Goal: Information Seeking & Learning: Find specific fact

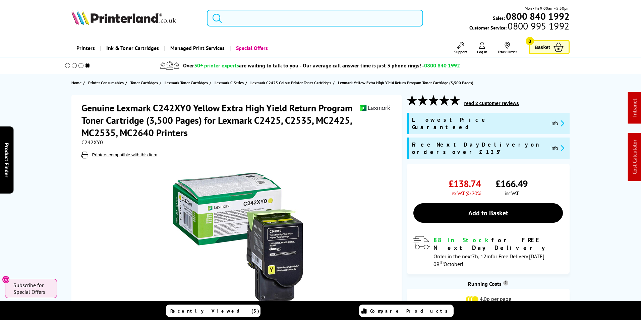
click at [255, 19] on input "search" at bounding box center [315, 18] width 216 height 17
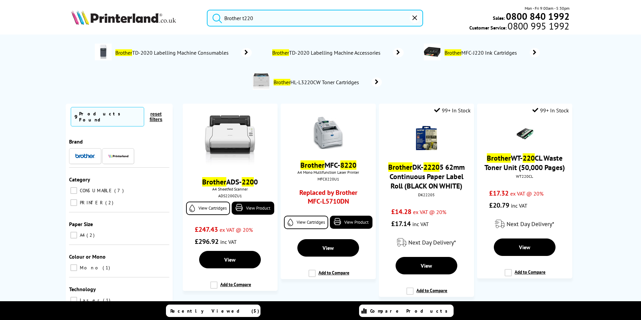
drag, startPoint x: 266, startPoint y: 15, endPoint x: 131, endPoint y: 10, distance: 135.5
click at [131, 10] on div "Brother t220 Mon - Fri 9:00am - 5:30pm Sales: 0800 840 1992 Customer Service: 0…" at bounding box center [320, 20] width 537 height 30
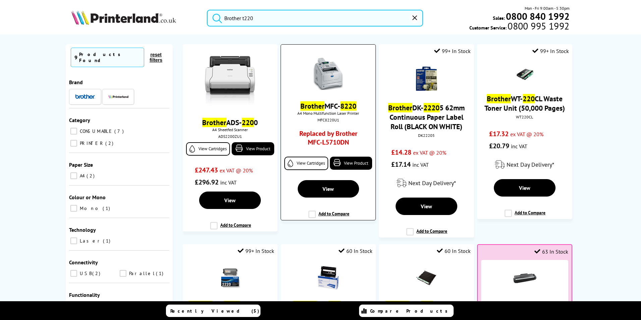
scroll to position [168, 0]
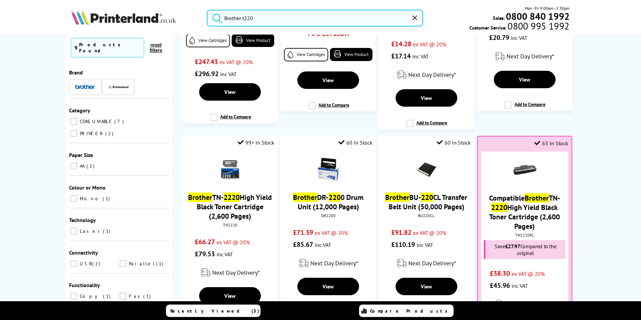
click at [257, 17] on input "Brother t220" at bounding box center [315, 18] width 216 height 17
drag, startPoint x: 252, startPoint y: 18, endPoint x: 286, endPoint y: 28, distance: 35.5
click at [242, 19] on input "Brother t220" at bounding box center [315, 18] width 216 height 17
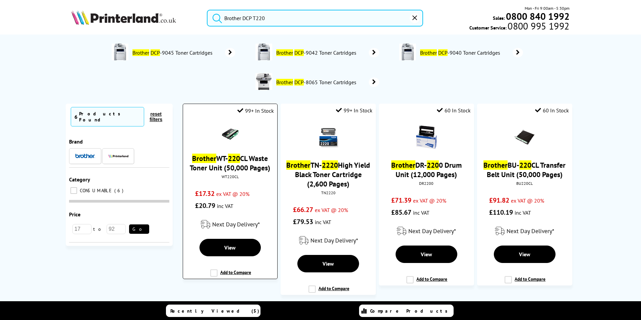
type input "Brother DCP T220"
click at [227, 164] on link "Brother WT- 220 CL Waste Toner Unit (50,000 Pages)" at bounding box center [230, 163] width 80 height 19
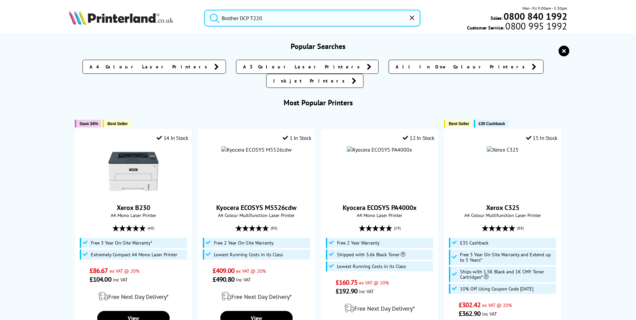
click at [291, 20] on input "Brother DCP T220" at bounding box center [312, 18] width 216 height 17
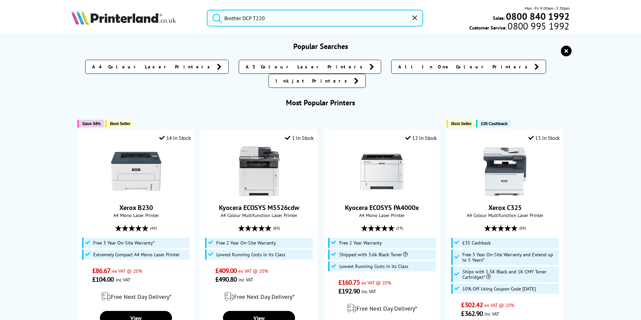
drag, startPoint x: 294, startPoint y: 18, endPoint x: 94, endPoint y: 15, distance: 200.9
click at [91, 17] on div "Brother DCP T220 Mon - Fri 9:00am - 5:30pm Sales: 0800 840 1992 Customer Servic…" at bounding box center [320, 20] width 537 height 30
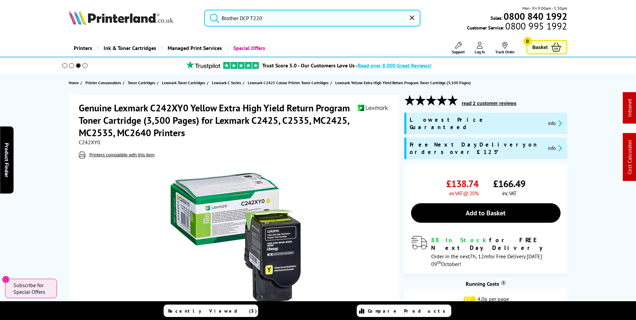
click at [270, 22] on input "Brother DCP T220" at bounding box center [312, 18] width 216 height 17
click at [205, 10] on button "submit" at bounding box center [213, 17] width 17 height 15
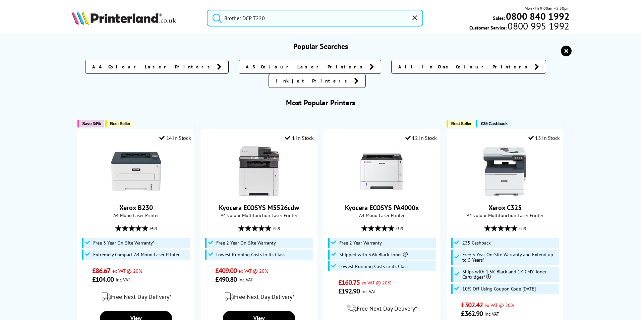
click at [251, 12] on input "Brother DCP T220" at bounding box center [315, 18] width 216 height 17
paste input "ECOSYS PA2600cwx/Plus"
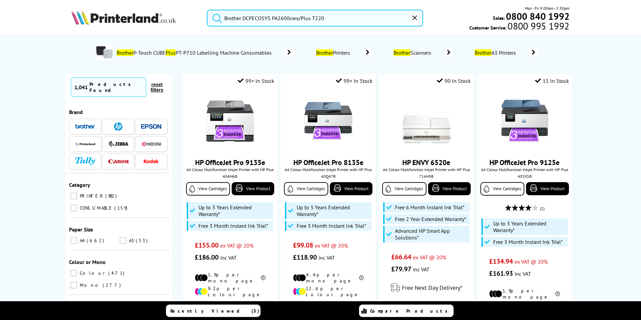
drag, startPoint x: 336, startPoint y: 16, endPoint x: 332, endPoint y: 23, distance: 8.4
click at [305, 17] on input "Brother DCPECOSYS PA2600cwx/Plus T220" at bounding box center [315, 18] width 216 height 17
click at [331, 18] on input "Brother DCPECOSYS PA2600cwx/Plus T220" at bounding box center [315, 18] width 216 height 17
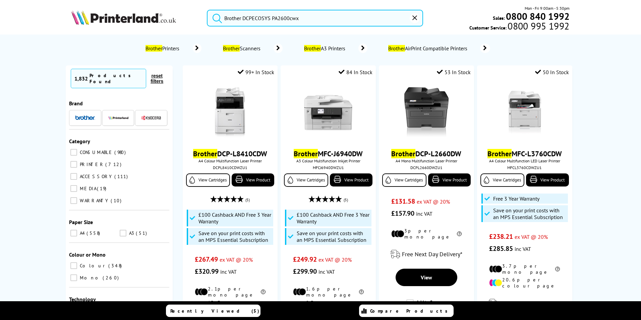
drag, startPoint x: 272, startPoint y: 18, endPoint x: 243, endPoint y: 15, distance: 29.0
click at [243, 15] on input "Brother DCPECOSYS PA2600cwx" at bounding box center [315, 18] width 216 height 17
drag, startPoint x: 281, startPoint y: 18, endPoint x: 207, endPoint y: 21, distance: 74.2
click at [207, 21] on form "Brother PA2600cwx" at bounding box center [315, 18] width 216 height 17
paste input "search"
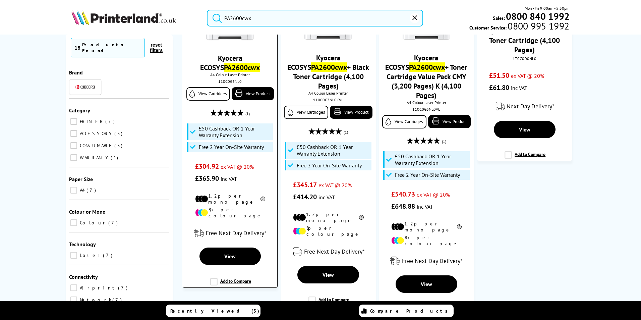
scroll to position [101, 0]
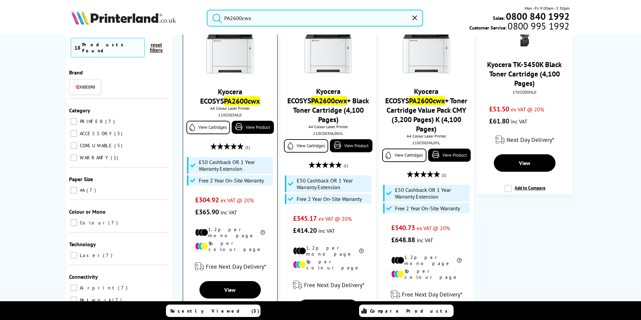
type input "PA2600cwx"
click at [232, 91] on link "Kyocera ECOSYS PA2600cwx" at bounding box center [230, 96] width 60 height 19
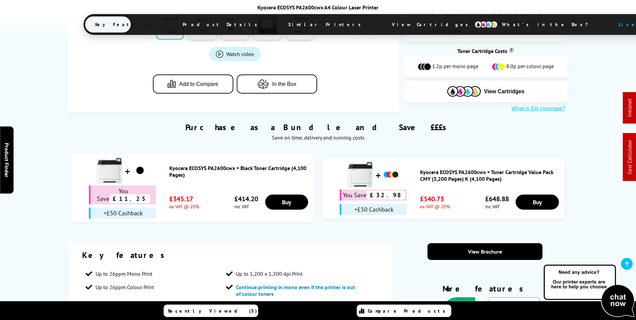
scroll to position [402, 0]
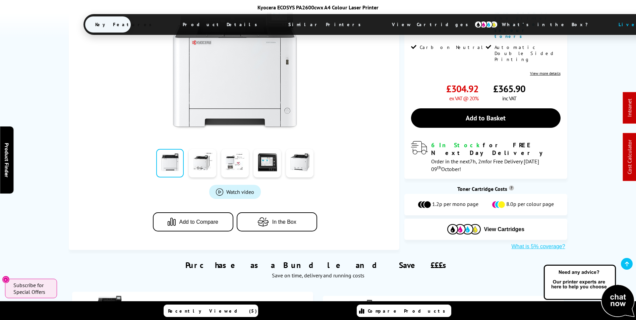
drag, startPoint x: 320, startPoint y: 106, endPoint x: 323, endPoint y: 102, distance: 5.2
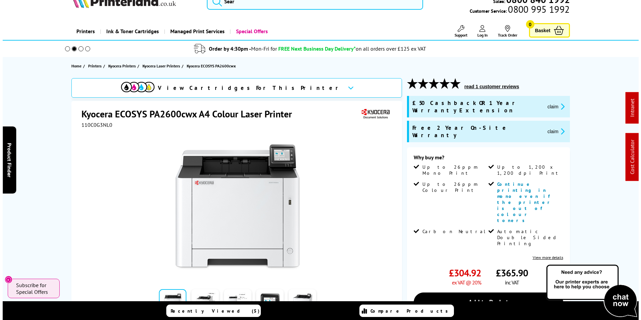
scroll to position [0, 0]
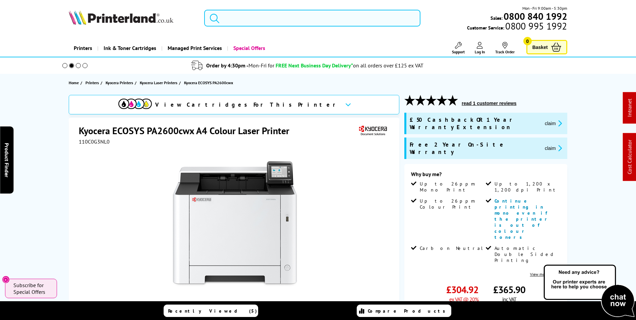
click at [276, 20] on input "search" at bounding box center [312, 18] width 216 height 17
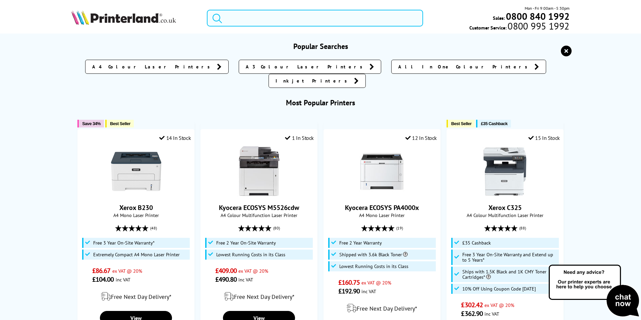
paste input "MFCL8690CDWZU1"
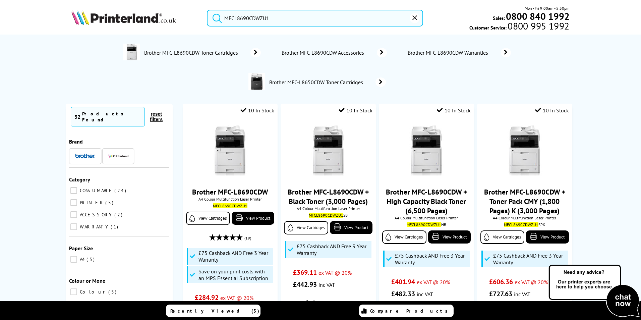
type input "MFCL8690CDWZU1"
click at [136, 24] on img at bounding box center [123, 17] width 105 height 15
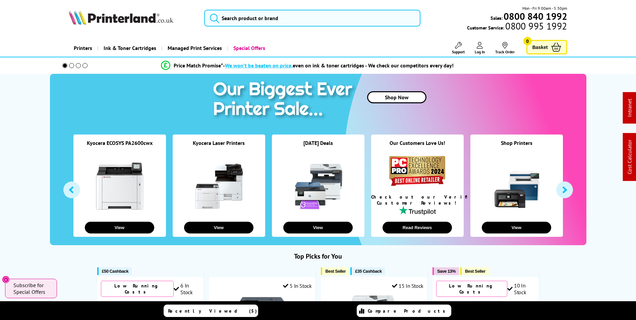
click at [455, 48] on icon at bounding box center [458, 45] width 7 height 7
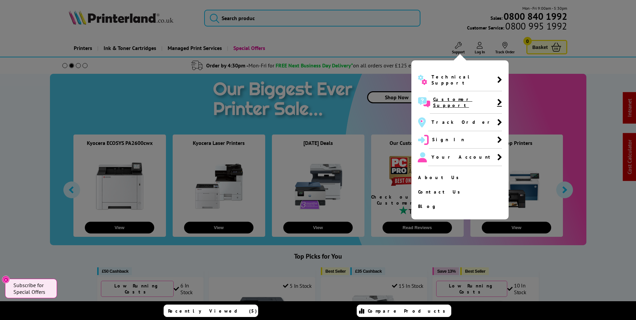
click at [450, 96] on span "Customer Support" at bounding box center [465, 102] width 64 height 12
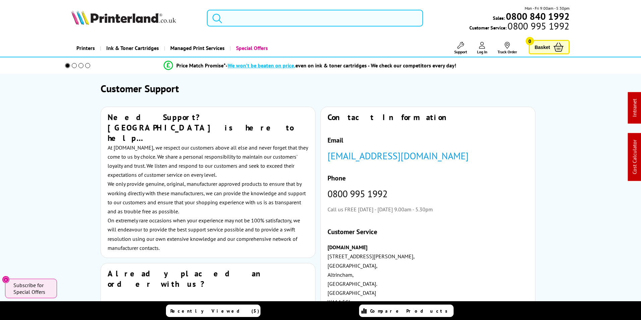
click at [285, 25] on input "search" at bounding box center [315, 18] width 216 height 17
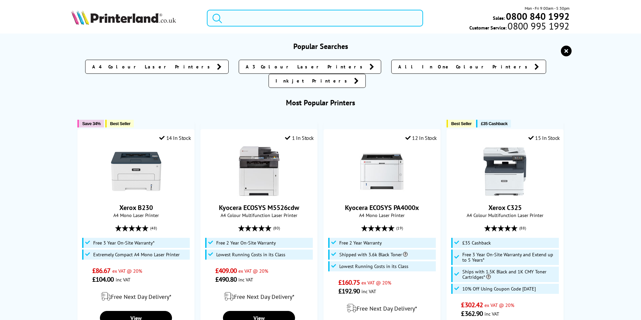
paste input "HP OfficeJet Pro 9720e"
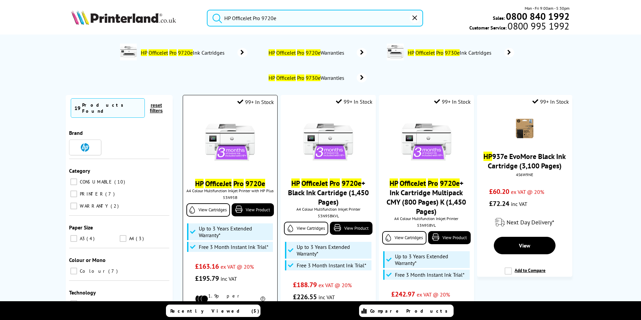
type input "HP OfficeJet Pro 9720e"
click at [226, 180] on mark "OfficeJet" at bounding box center [218, 183] width 26 height 9
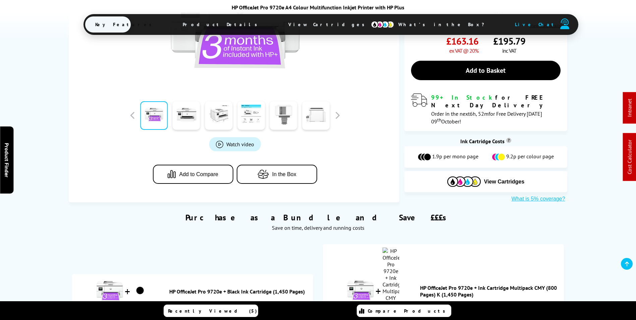
scroll to position [335, 0]
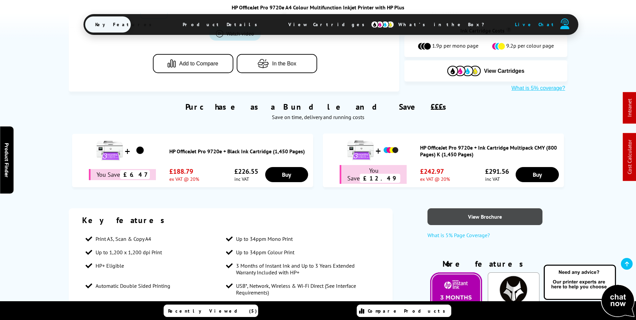
click at [507, 208] on link "View Brochure" at bounding box center [485, 216] width 115 height 17
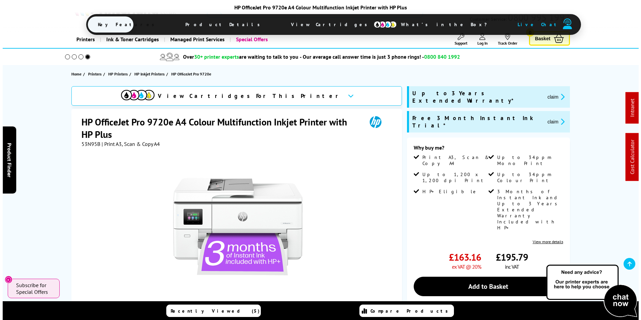
scroll to position [0, 0]
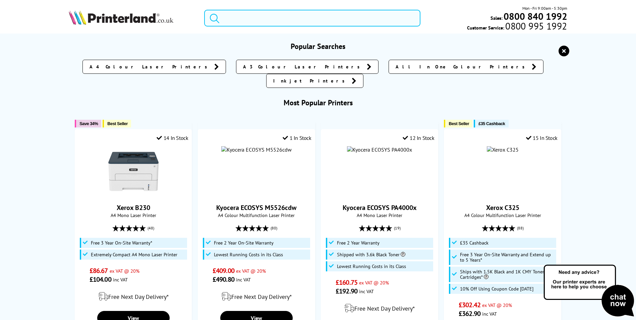
click at [256, 11] on input "search" at bounding box center [312, 18] width 216 height 17
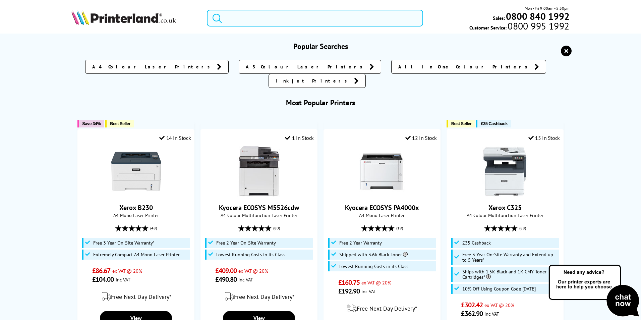
paste input "HP OfficeJet Pro 9720e"
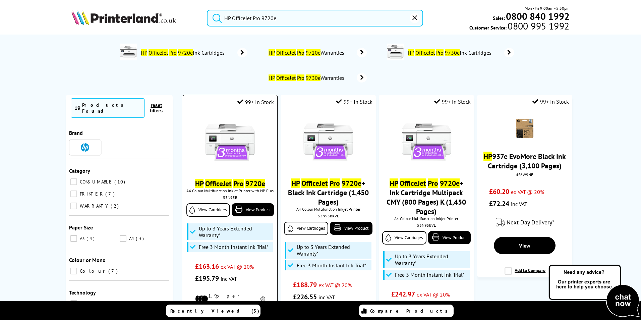
type input "HP OfficeJet Pro 9720e"
click at [245, 187] on mark "9720e" at bounding box center [255, 183] width 20 height 9
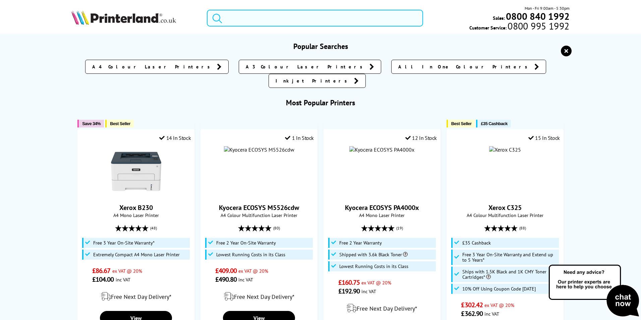
click at [287, 18] on input "search" at bounding box center [315, 18] width 216 height 17
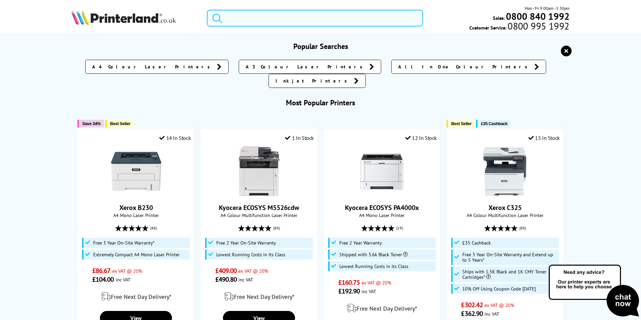
paste input "44469803"
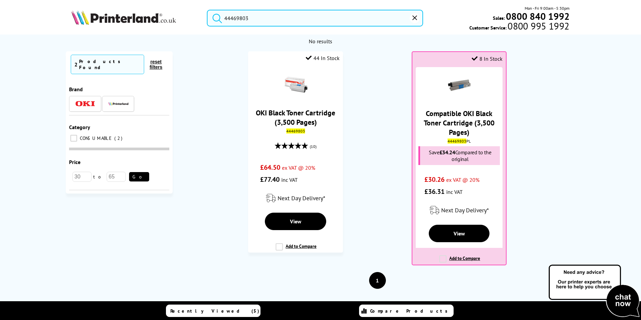
drag, startPoint x: 274, startPoint y: 17, endPoint x: 0, endPoint y: 43, distance: 275.4
paste input "B225V_DNIUK"
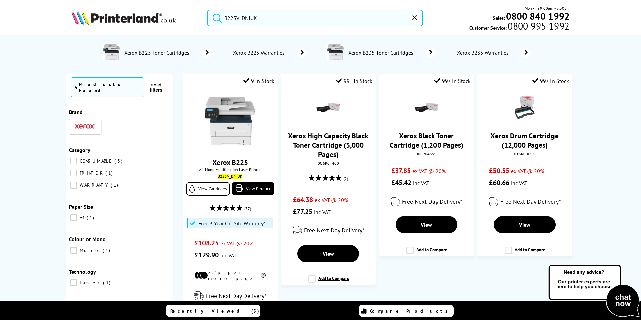
type input "B225V_DNIUK"
